Goal: Transaction & Acquisition: Obtain resource

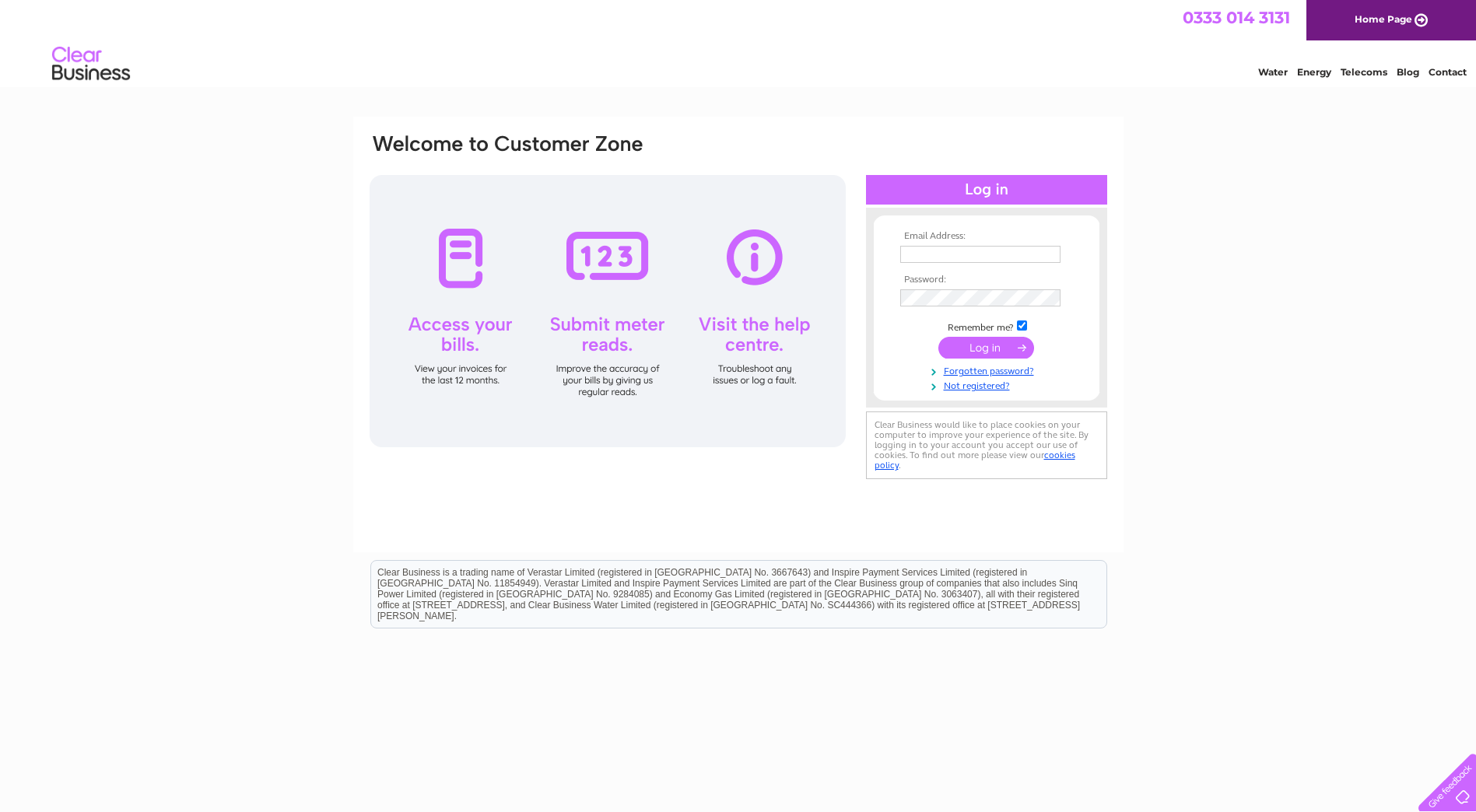
click at [911, 251] on input "text" at bounding box center [980, 254] width 161 height 17
type input "finance@qapm.co.uk"
click at [938, 338] on input "submit" at bounding box center [986, 349] width 96 height 22
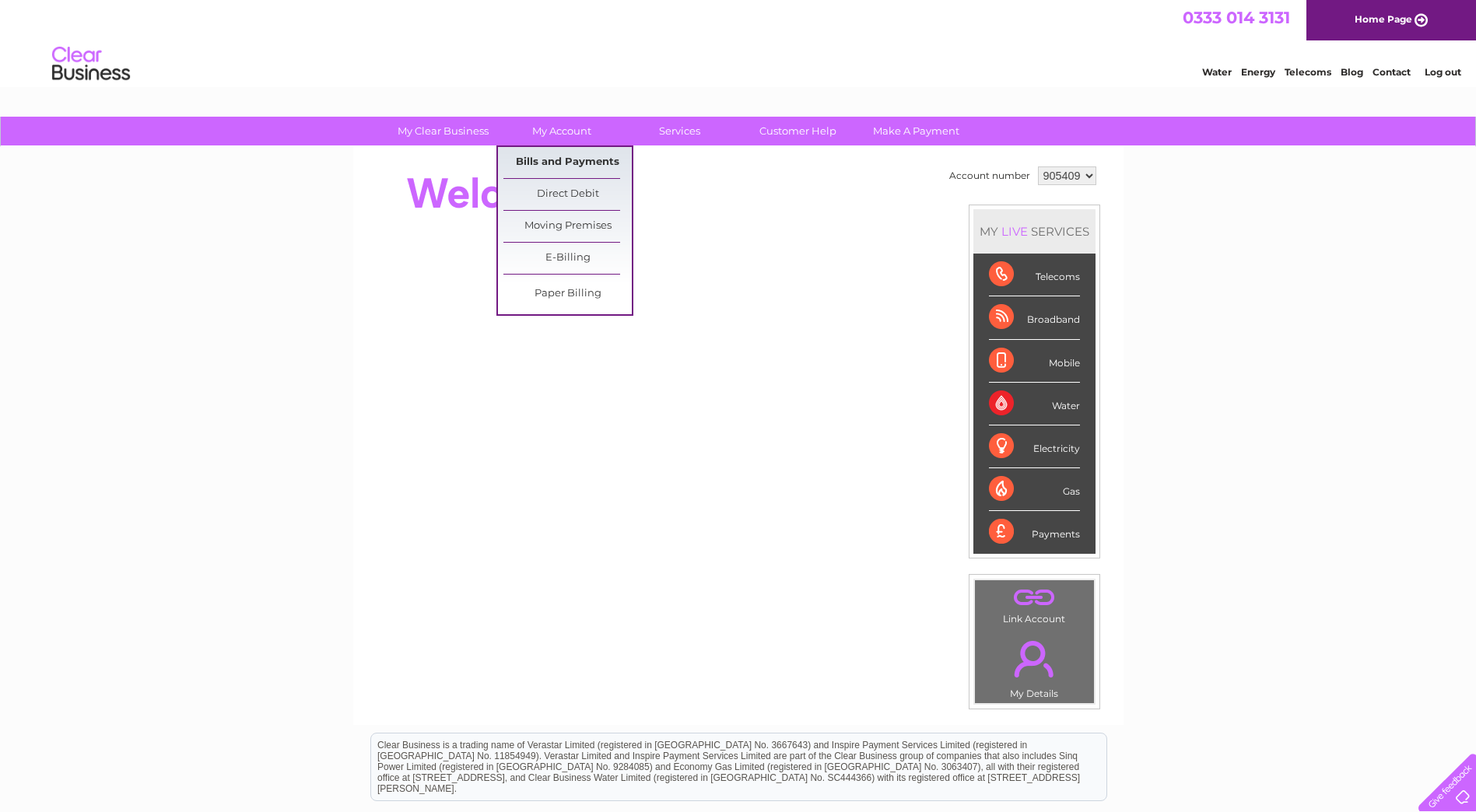
click at [559, 157] on link "Bills and Payments" at bounding box center [567, 162] width 128 height 31
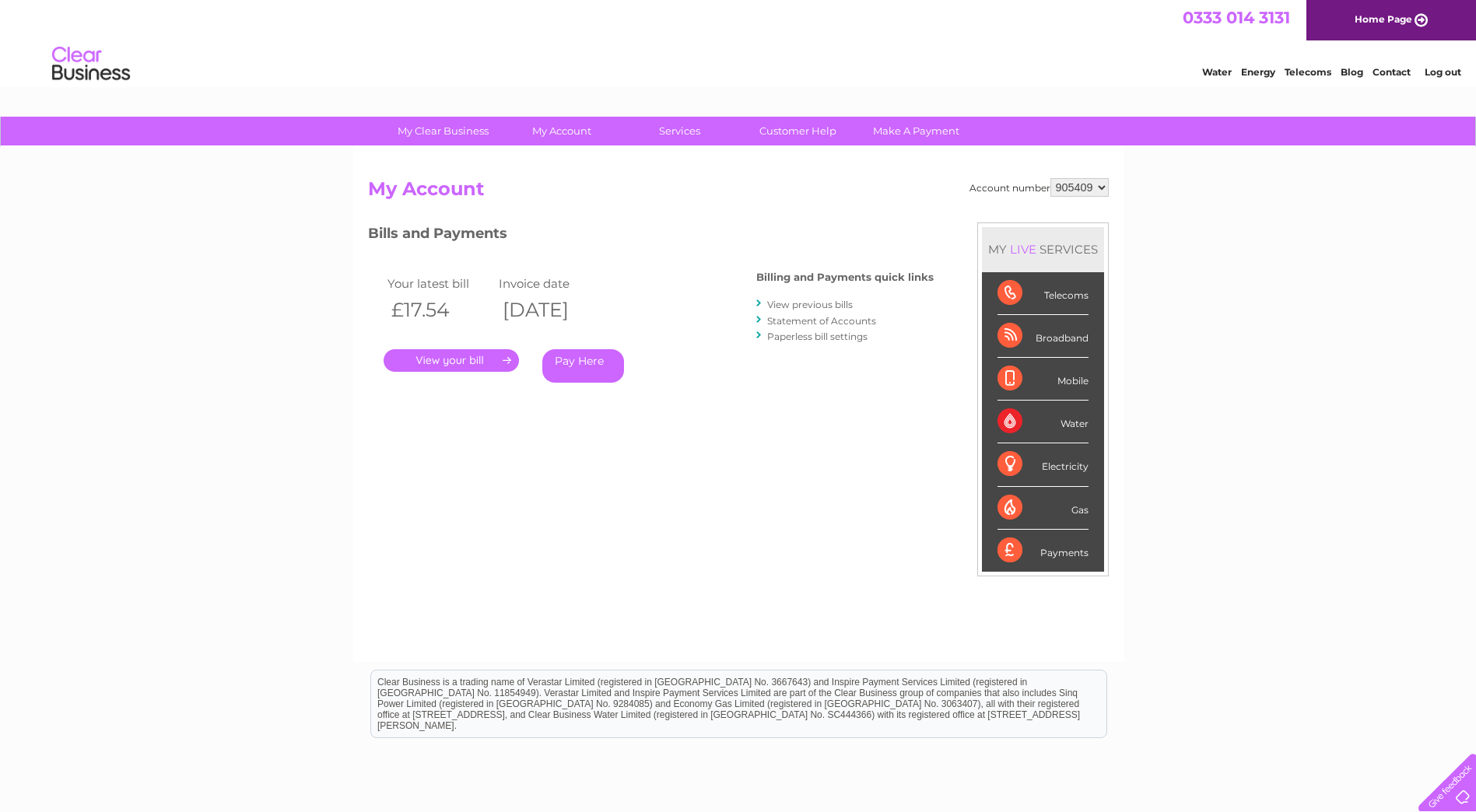
click at [1455, 73] on link "Log out" at bounding box center [1442, 72] width 36 height 11
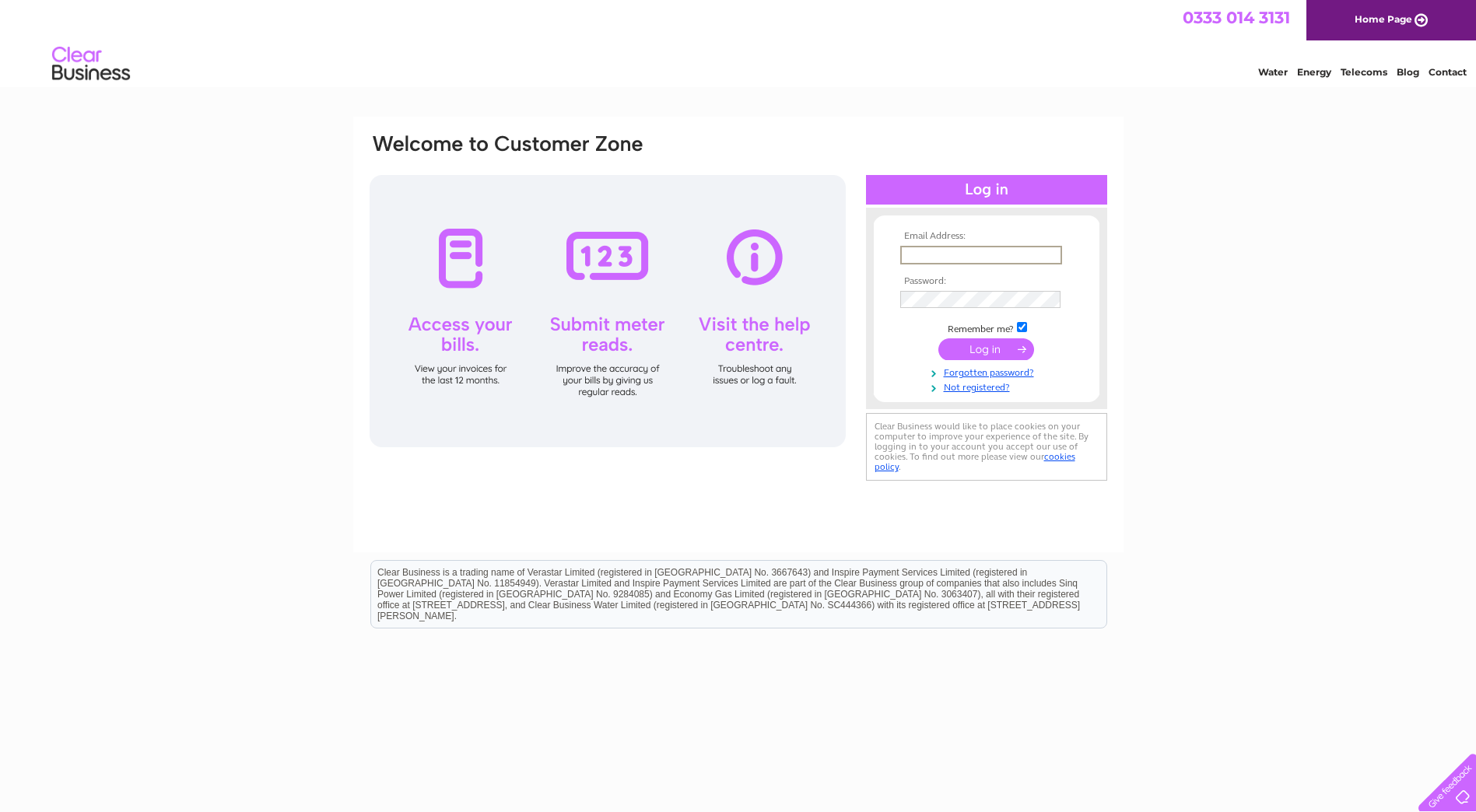
click at [938, 258] on input "text" at bounding box center [981, 255] width 161 height 19
type input "[PERSON_NAME][EMAIL_ADDRESS][DOMAIN_NAME]"
click at [938, 338] on input "submit" at bounding box center [986, 349] width 96 height 22
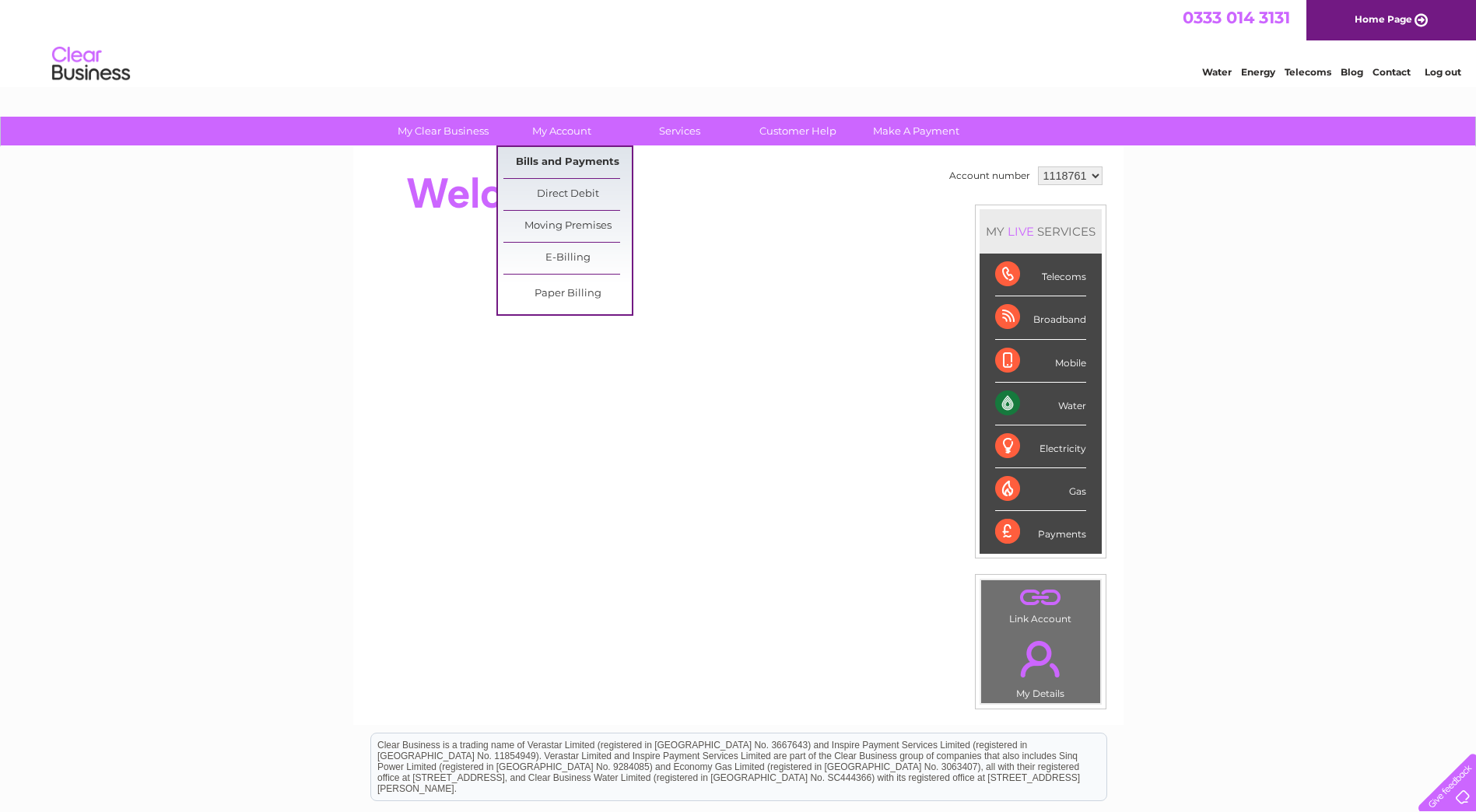
click at [549, 161] on link "Bills and Payments" at bounding box center [567, 162] width 128 height 31
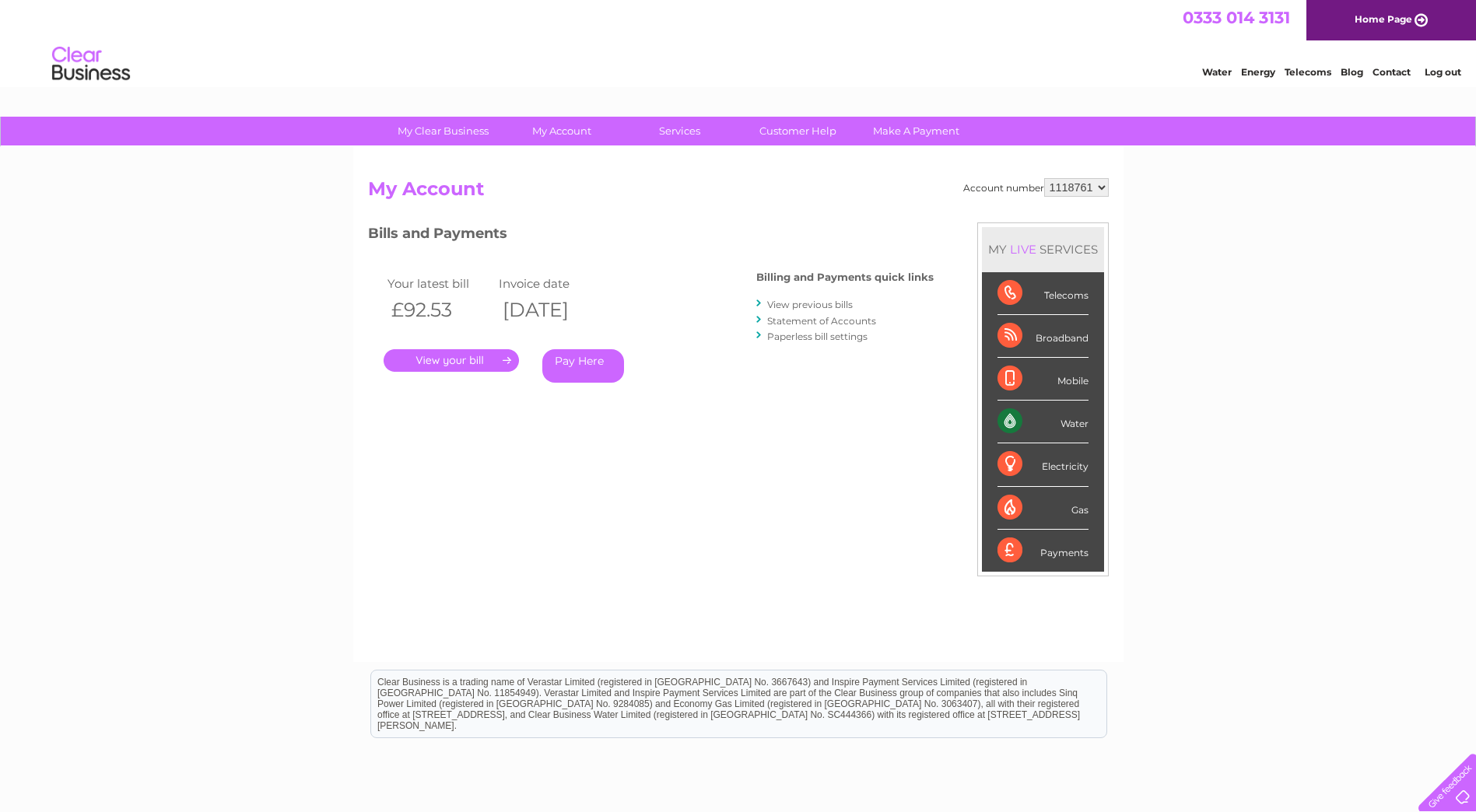
click at [436, 358] on link "." at bounding box center [451, 361] width 136 height 23
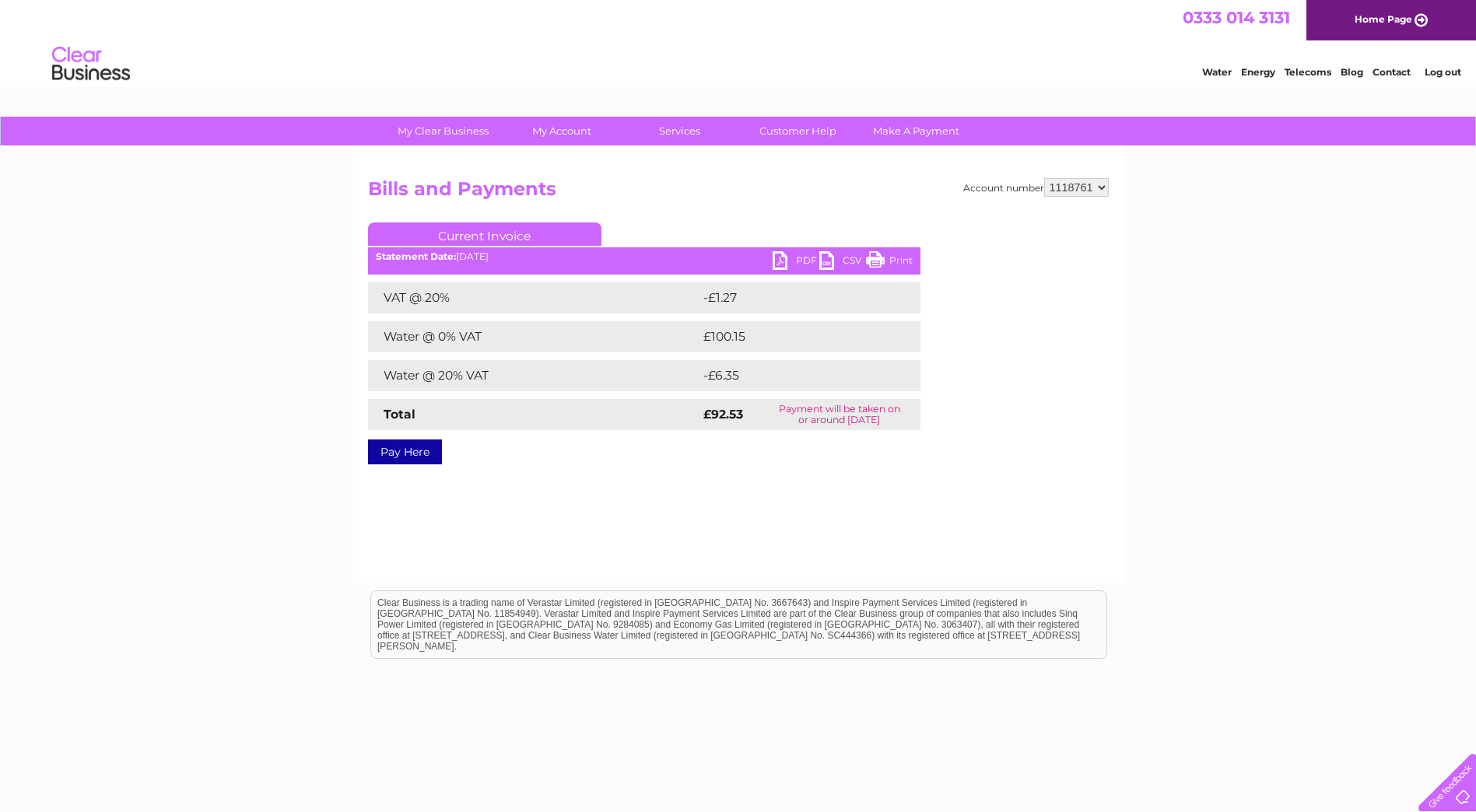
click at [797, 257] on link "PDF" at bounding box center [796, 262] width 47 height 23
